Goal: Task Accomplishment & Management: Manage account settings

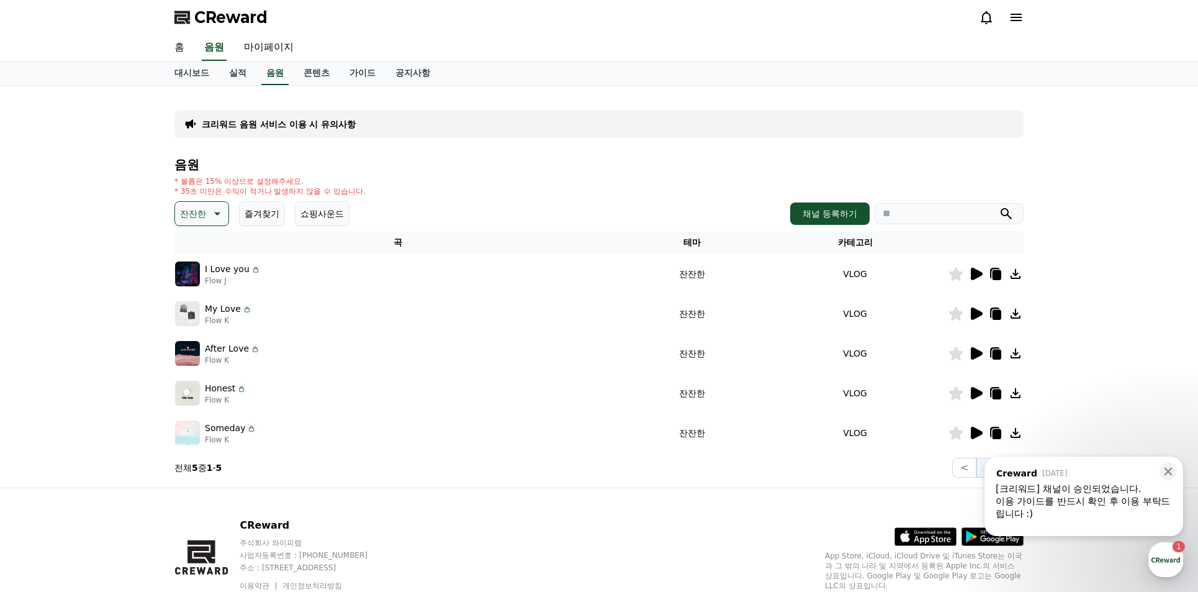
click at [175, 50] on link "홈" at bounding box center [180, 48] width 30 height 26
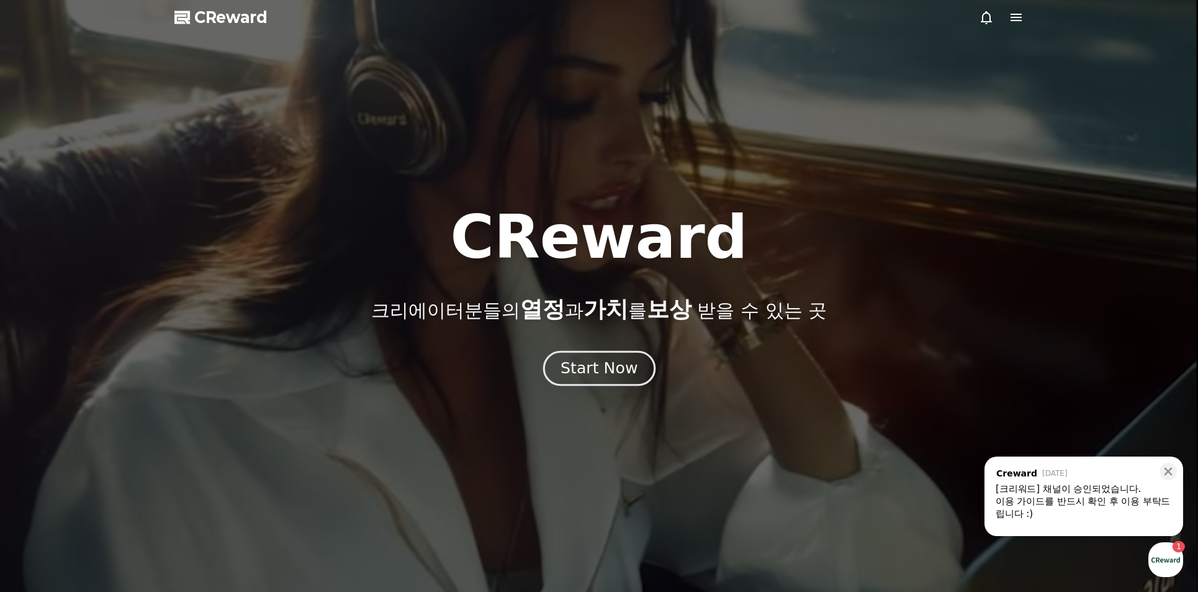
click at [605, 360] on div "Start Now" at bounding box center [599, 368] width 77 height 21
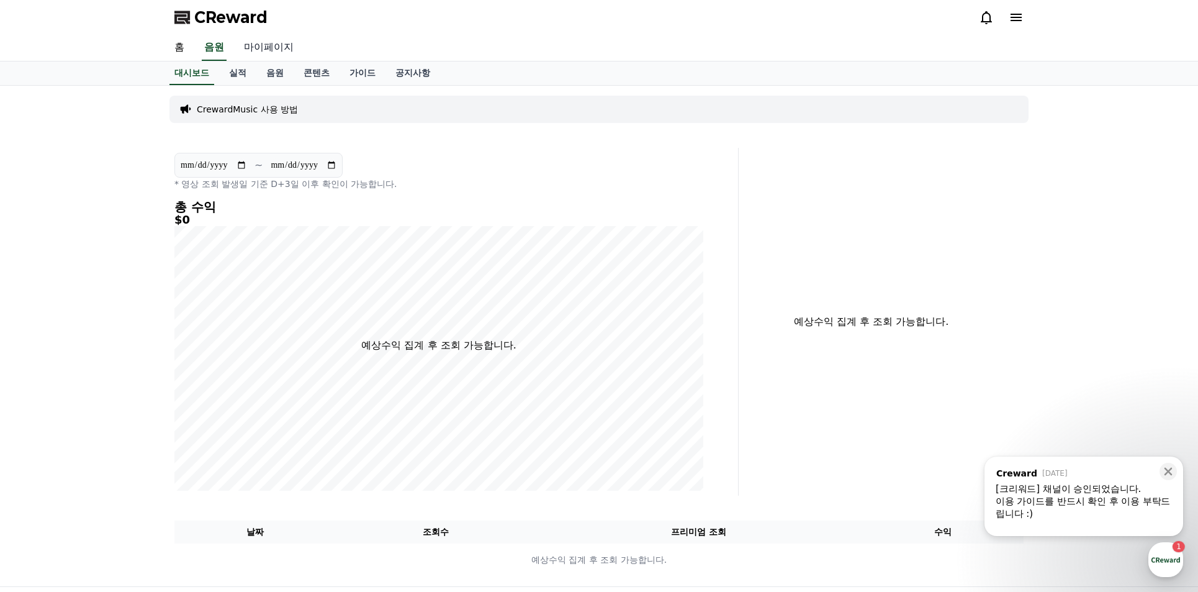
click at [271, 56] on link "마이페이지" at bounding box center [269, 48] width 70 height 26
select select "**********"
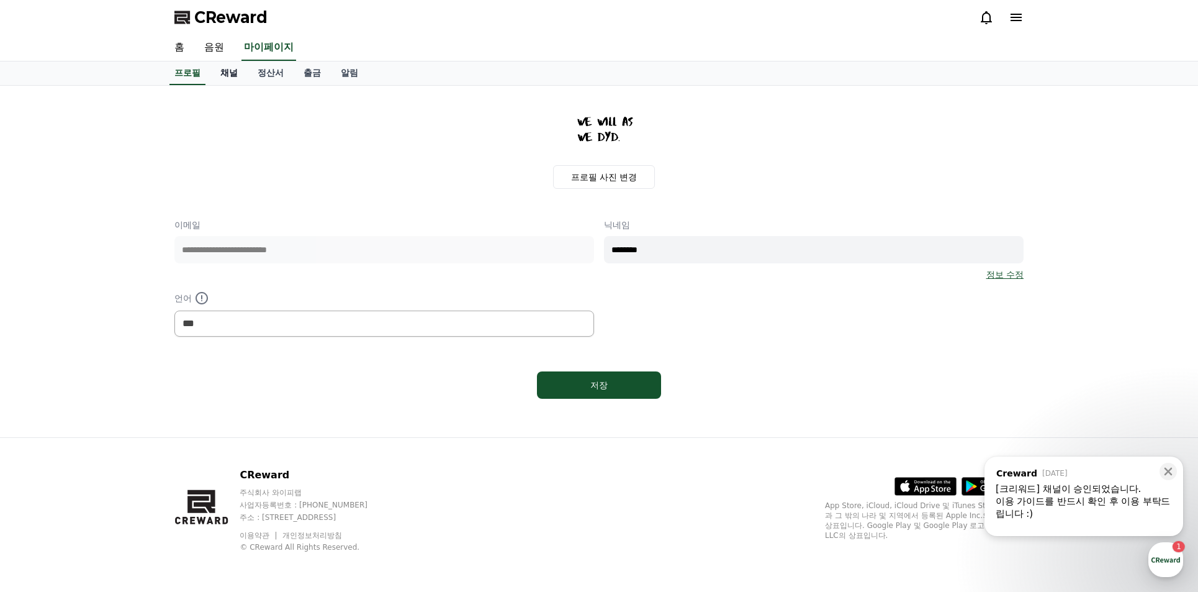
click at [220, 71] on link "채널" at bounding box center [228, 73] width 37 height 24
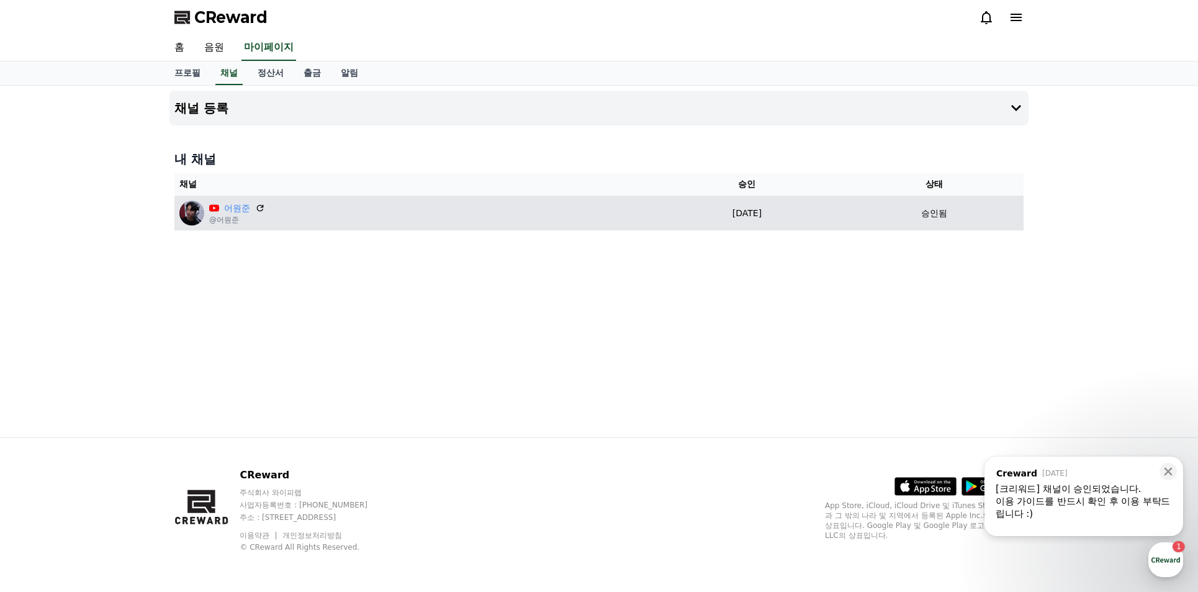
click at [316, 215] on div "어원준 @어원준" at bounding box center [411, 213] width 465 height 25
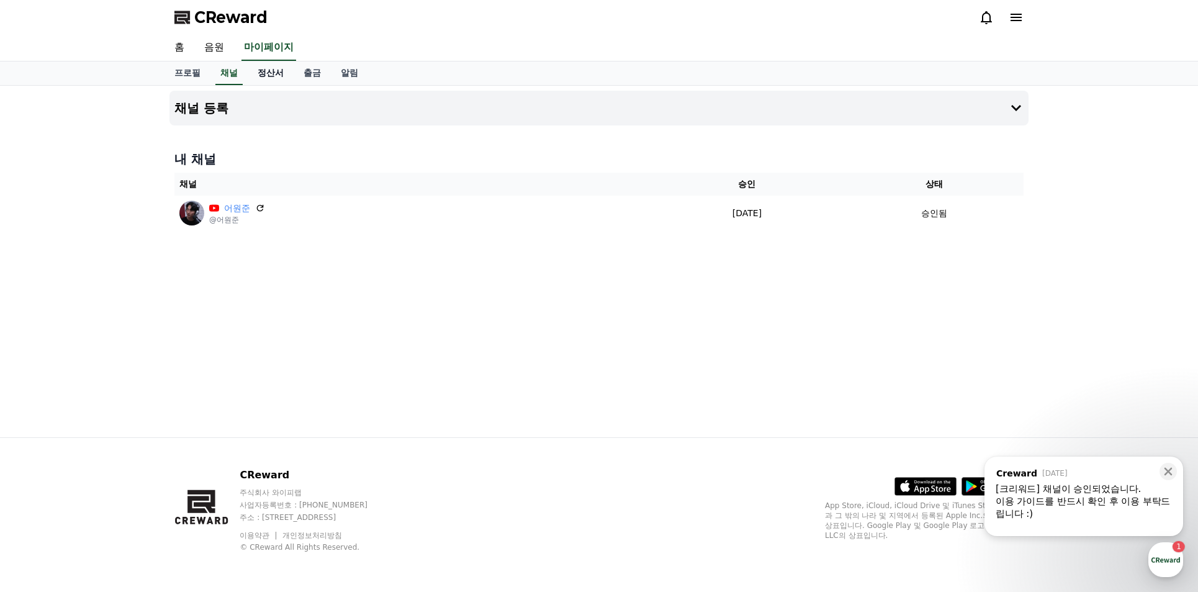
click at [257, 75] on link "정산서" at bounding box center [271, 73] width 46 height 24
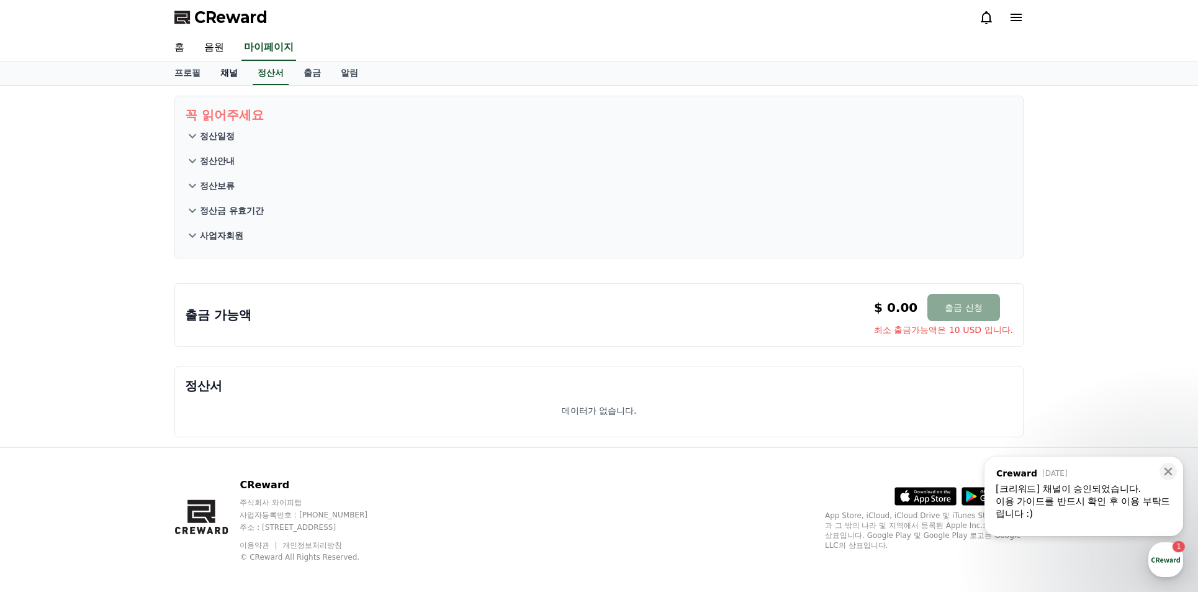
click at [221, 71] on link "채널" at bounding box center [228, 73] width 37 height 24
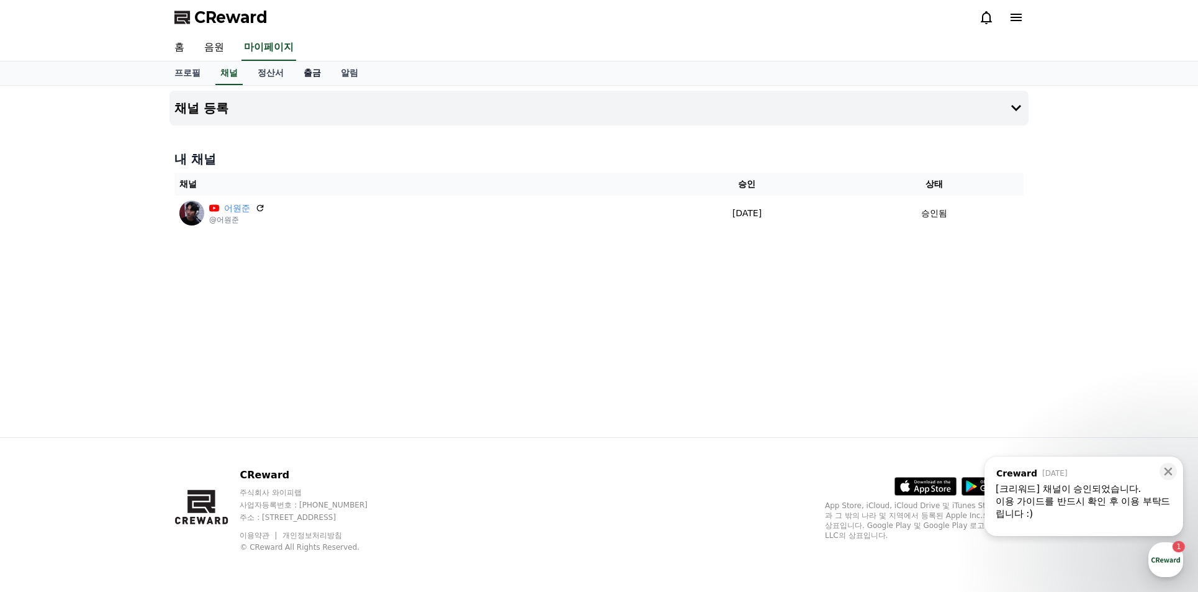
click at [295, 71] on link "출금" at bounding box center [312, 73] width 37 height 24
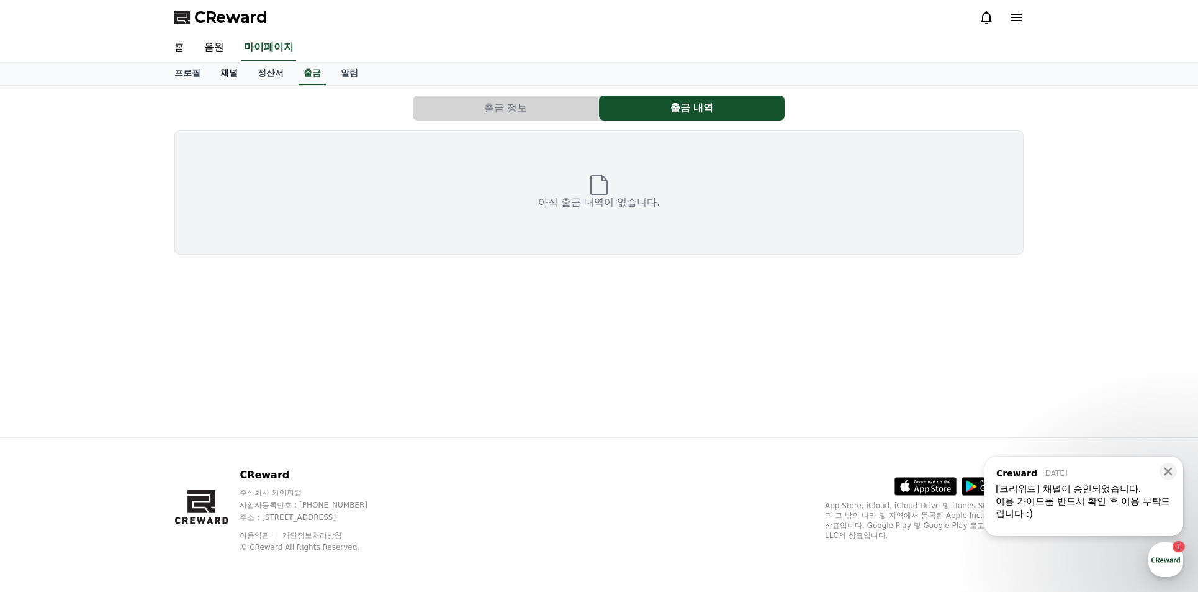
click at [221, 71] on link "채널" at bounding box center [228, 73] width 37 height 24
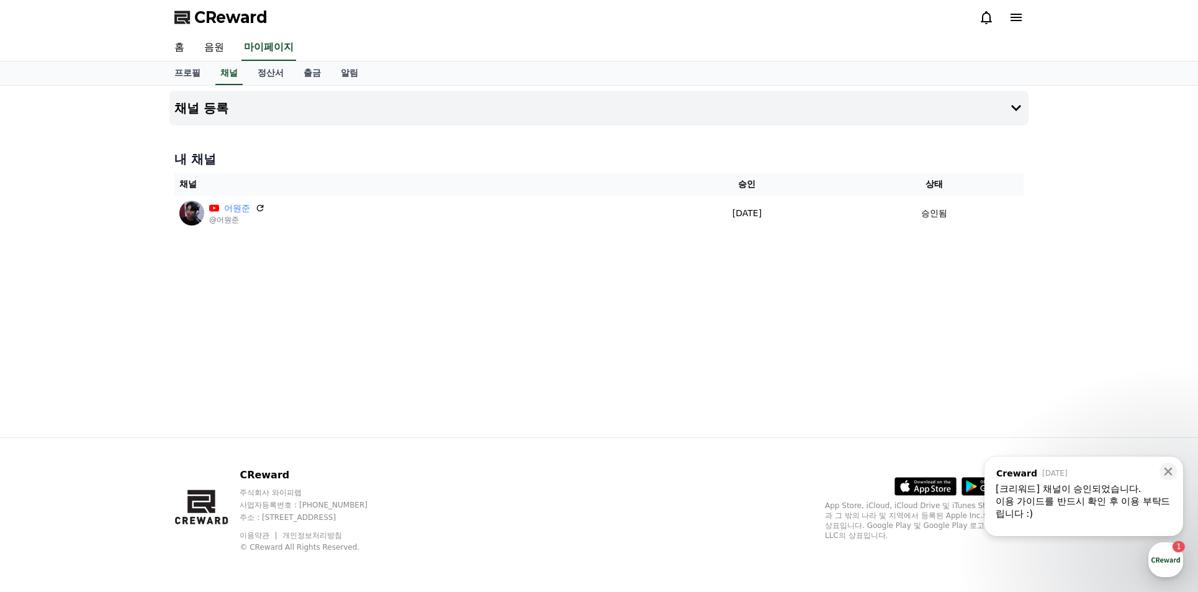
click at [1016, 15] on icon at bounding box center [1016, 17] width 15 height 15
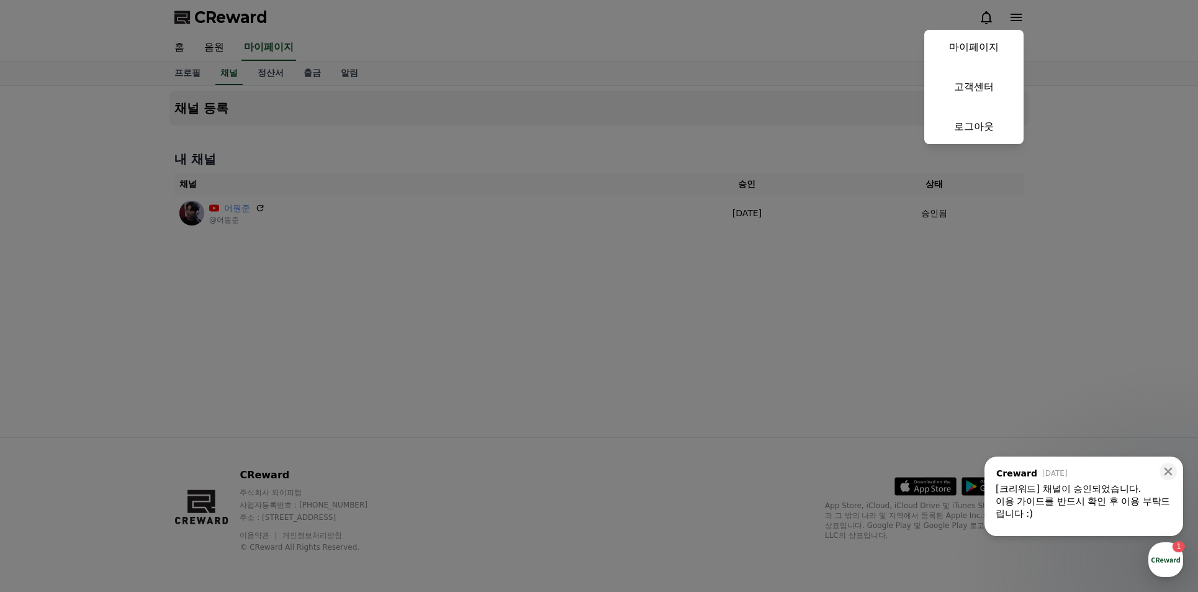
click at [1016, 14] on button "close" at bounding box center [599, 296] width 1198 height 592
